Goal: Transaction & Acquisition: Download file/media

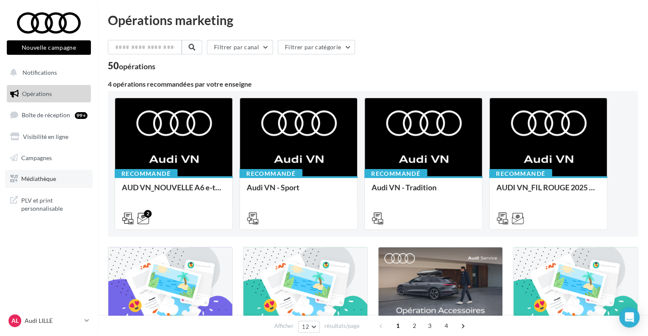
click at [44, 178] on span "Médiathèque" at bounding box center [38, 178] width 35 height 7
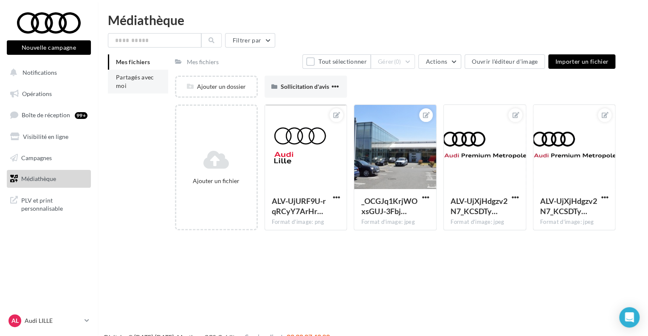
click at [129, 83] on li "Partagés avec moi" at bounding box center [138, 82] width 60 height 24
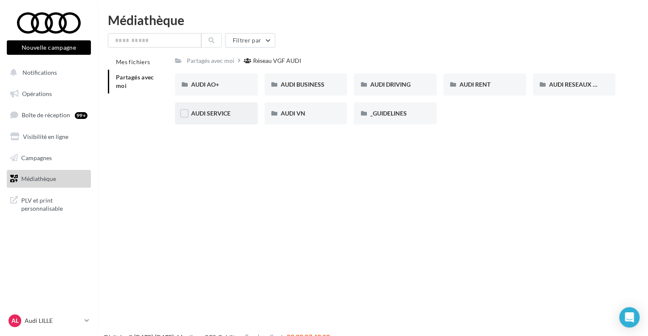
click at [223, 107] on div "AUDI SERVICE" at bounding box center [216, 113] width 83 height 22
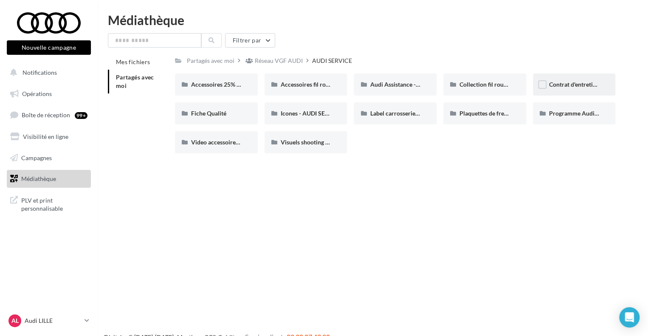
click at [577, 80] on div "Contrat d'entretien - AUDI SERVICE" at bounding box center [574, 84] width 51 height 8
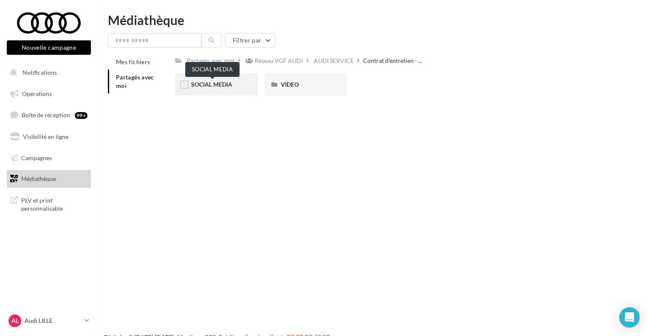
click at [226, 85] on span "SOCIAL MEDIA" at bounding box center [211, 84] width 41 height 7
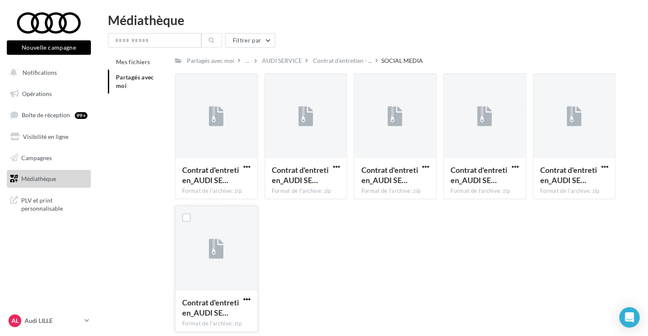
click at [249, 298] on span "button" at bounding box center [246, 299] width 7 height 7
click at [212, 258] on button "Télécharger" at bounding box center [209, 260] width 85 height 22
click at [604, 166] on span "button" at bounding box center [604, 166] width 7 height 7
click at [577, 185] on button "Télécharger" at bounding box center [567, 184] width 85 height 22
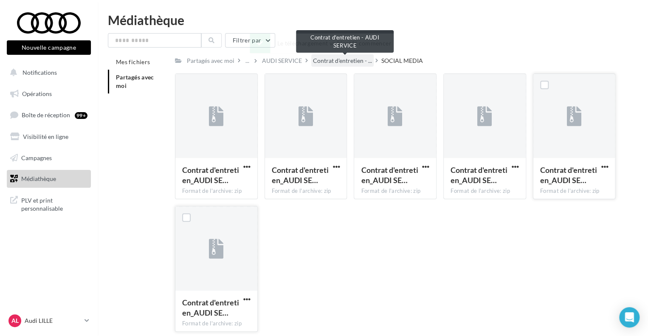
click at [330, 59] on span "Contrat d'entretien - ..." at bounding box center [342, 61] width 59 height 8
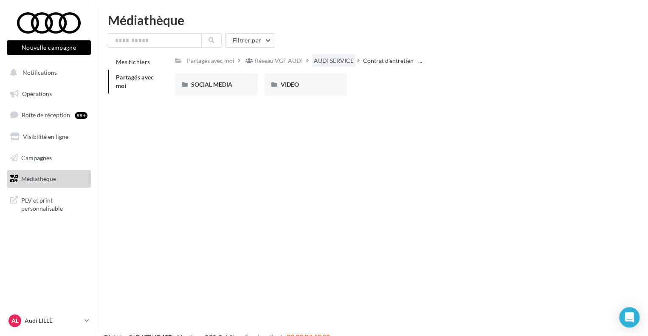
click at [345, 63] on div "AUDI SERVICE" at bounding box center [334, 61] width 40 height 8
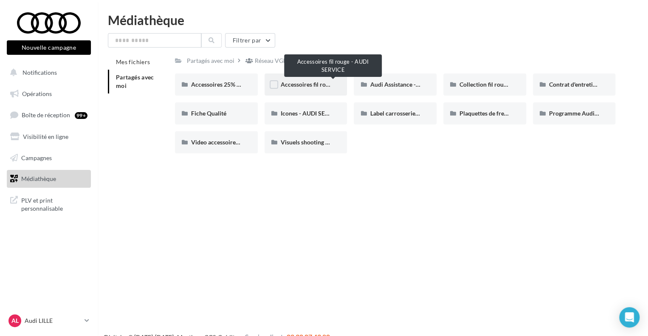
click at [294, 86] on span "Accessoires fil rouge - AUDI SERVICE" at bounding box center [330, 84] width 99 height 7
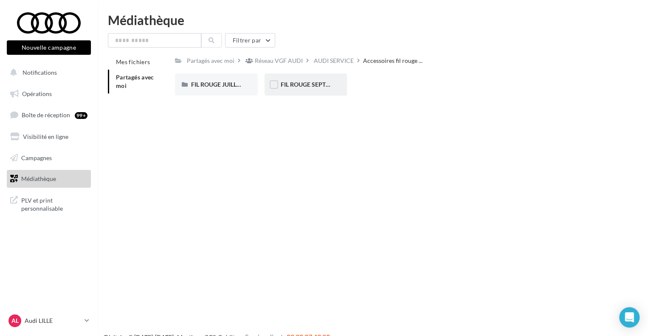
click at [306, 79] on div "FIL ROUGE SEPTEMBRE - AUDI SERVICE" at bounding box center [306, 85] width 83 height 22
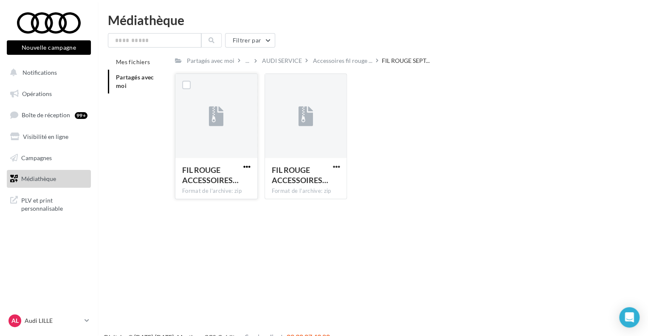
click at [246, 168] on span "button" at bounding box center [246, 166] width 7 height 7
click at [235, 183] on button "Télécharger" at bounding box center [209, 184] width 85 height 22
click at [337, 164] on span "button" at bounding box center [336, 166] width 7 height 7
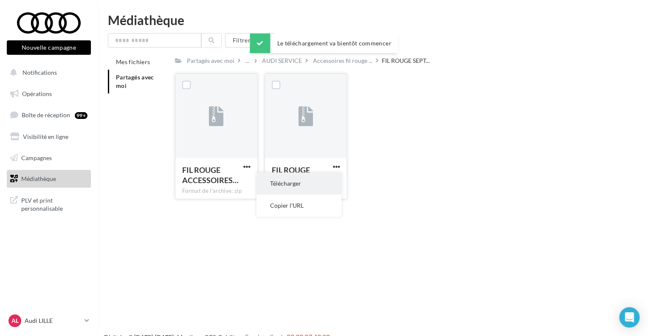
click at [304, 185] on button "Télécharger" at bounding box center [299, 184] width 85 height 22
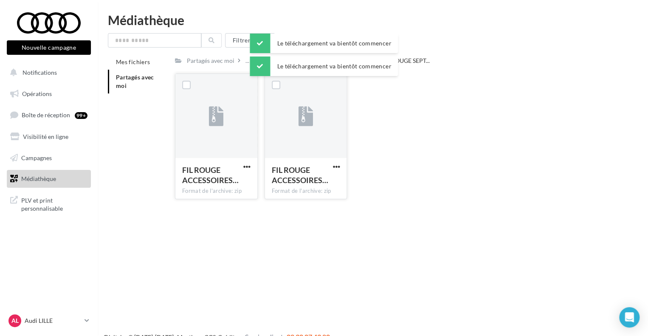
drag, startPoint x: 413, startPoint y: 116, endPoint x: 360, endPoint y: 75, distance: 67.2
click at [413, 116] on div "FIL ROUGE ACCESSOIRES… Format de l'archive: zip FIL ROUGE ACCESSOIRES SEPTEMBRE…" at bounding box center [398, 140] width 447 height 133
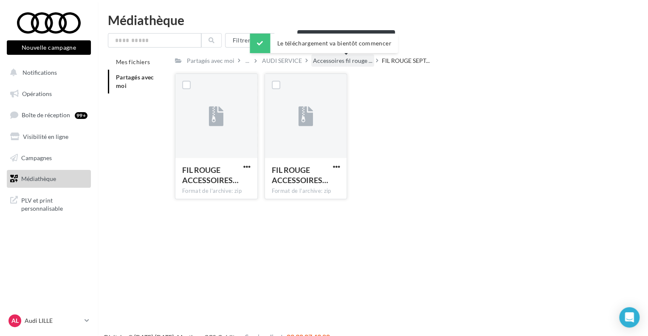
click at [348, 63] on span "Accessoires fil rouge ..." at bounding box center [342, 61] width 59 height 8
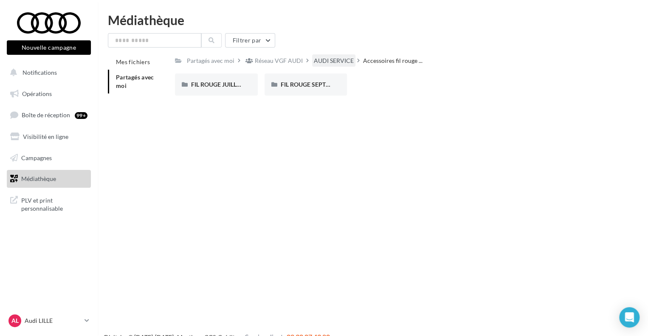
click at [335, 60] on div "AUDI SERVICE" at bounding box center [334, 61] width 40 height 8
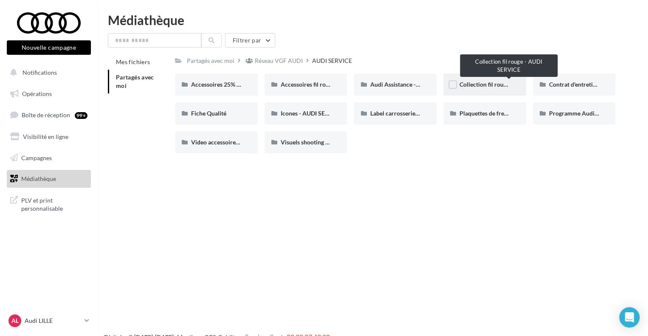
click at [486, 86] on span "Collection fil rouge - AUDI SERVICE" at bounding box center [507, 84] width 94 height 7
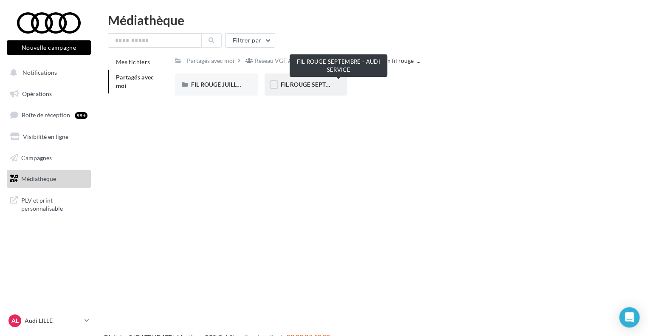
click at [289, 85] on span "FIL ROUGE SEPTEMBRE - AUDI SERVICE" at bounding box center [335, 84] width 109 height 7
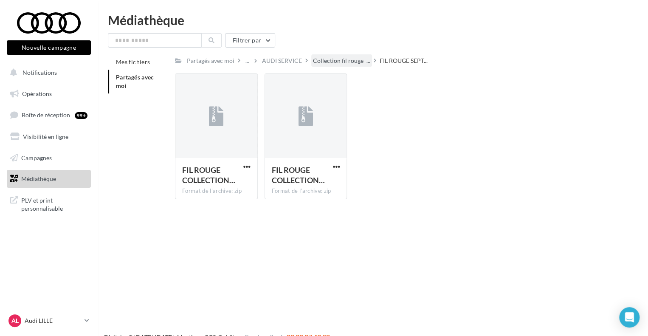
click at [359, 58] on span "Collection fil rouge -..." at bounding box center [341, 61] width 57 height 8
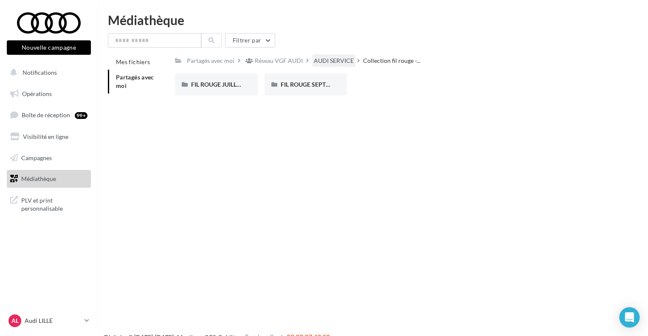
click at [338, 61] on div "AUDI SERVICE" at bounding box center [334, 61] width 40 height 8
